Goal: Transaction & Acquisition: Purchase product/service

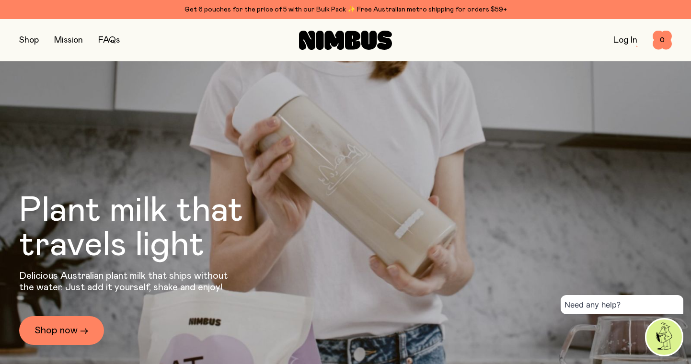
click at [35, 42] on button "button" at bounding box center [29, 40] width 20 height 13
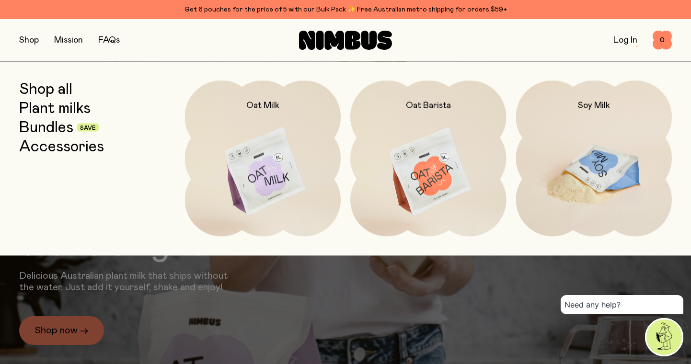
click at [578, 164] on img at bounding box center [594, 172] width 156 height 183
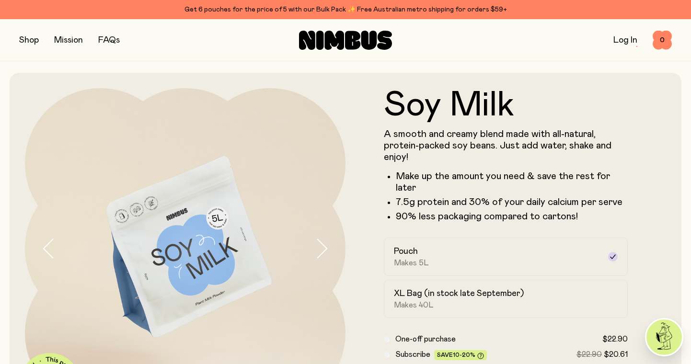
click at [27, 41] on button "button" at bounding box center [29, 40] width 20 height 13
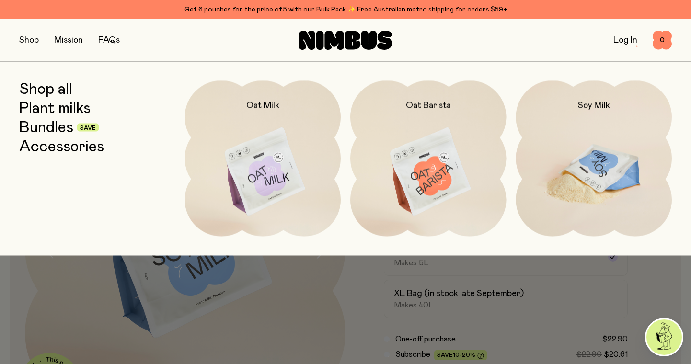
click at [597, 183] on img at bounding box center [594, 172] width 156 height 183
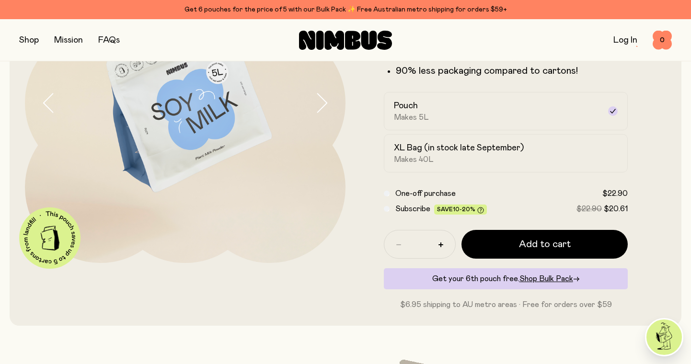
scroll to position [148, 0]
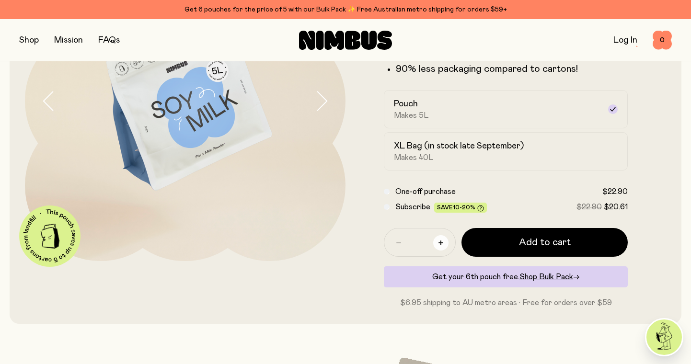
click at [439, 243] on button "button" at bounding box center [440, 242] width 15 height 15
type input "*"
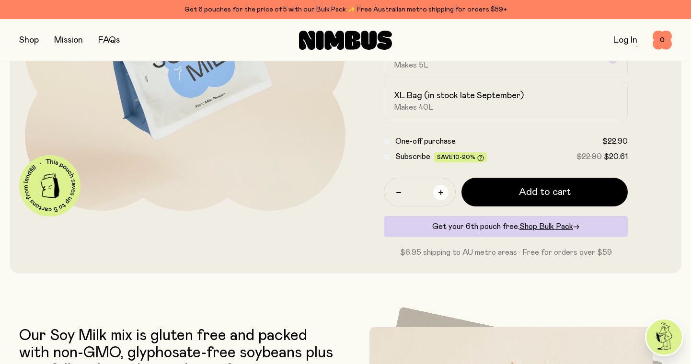
scroll to position [201, 0]
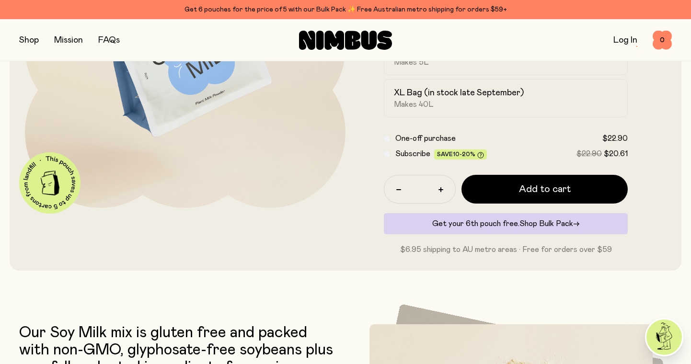
click at [558, 222] on span "Shop Bulk Pack" at bounding box center [547, 224] width 54 height 8
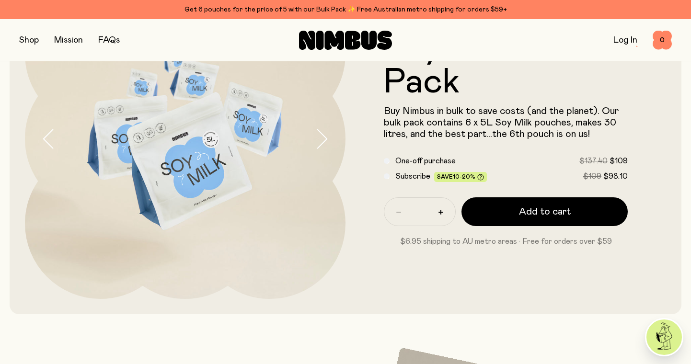
scroll to position [107, 0]
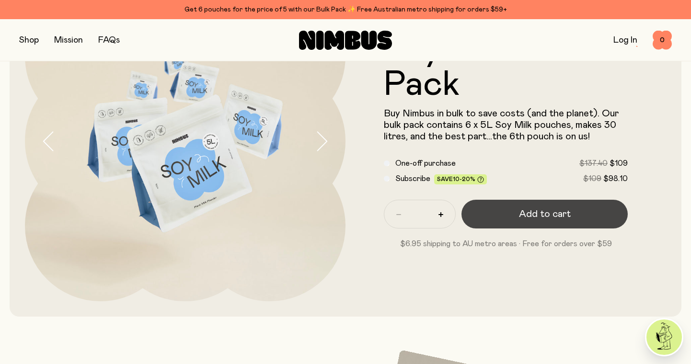
click at [544, 216] on span "Add to cart" at bounding box center [545, 214] width 52 height 13
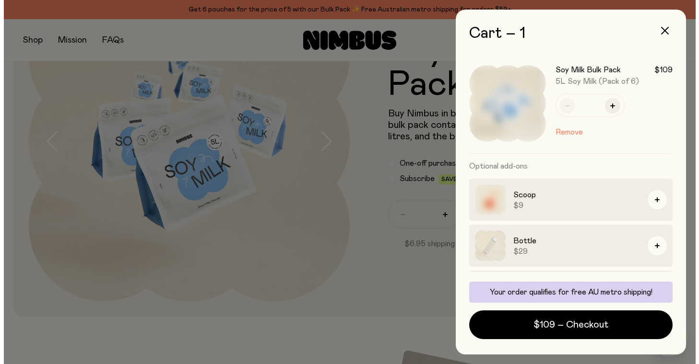
scroll to position [0, 0]
